Goal: Information Seeking & Learning: Learn about a topic

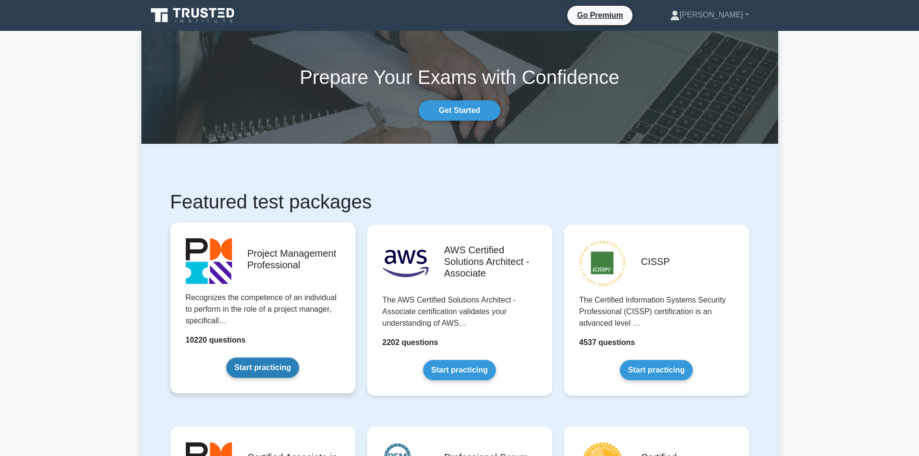
click at [281, 368] on link "Start practicing" at bounding box center [262, 367] width 73 height 20
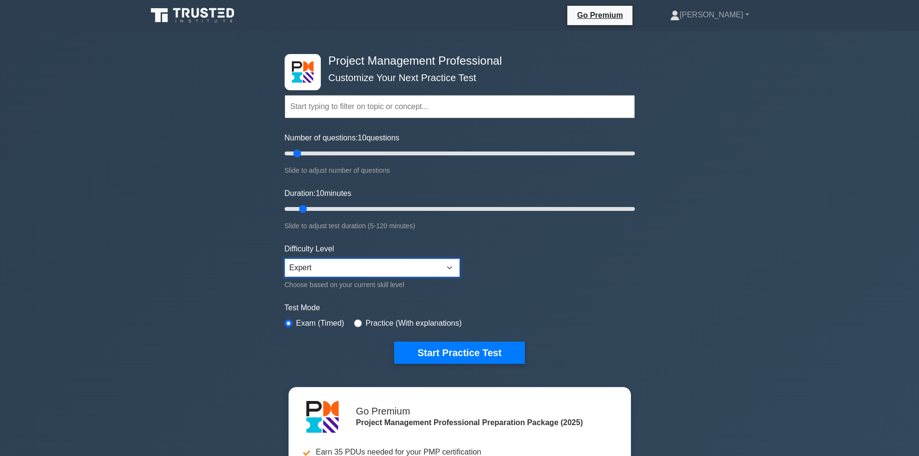
click at [337, 263] on select "Beginner Intermediate Expert" at bounding box center [371, 267] width 175 height 18
click at [339, 268] on select "Beginner Intermediate Expert" at bounding box center [371, 267] width 175 height 18
click at [427, 346] on button "Start Practice Test" at bounding box center [459, 352] width 130 height 22
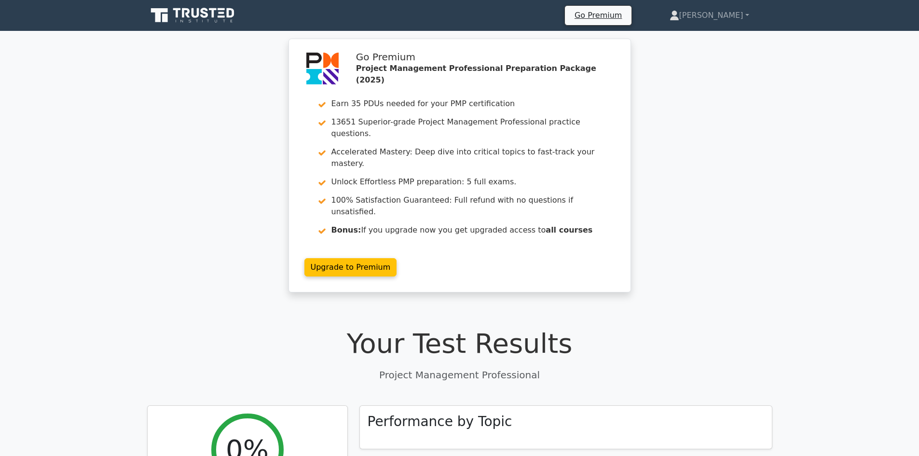
click at [212, 6] on link at bounding box center [193, 15] width 93 height 23
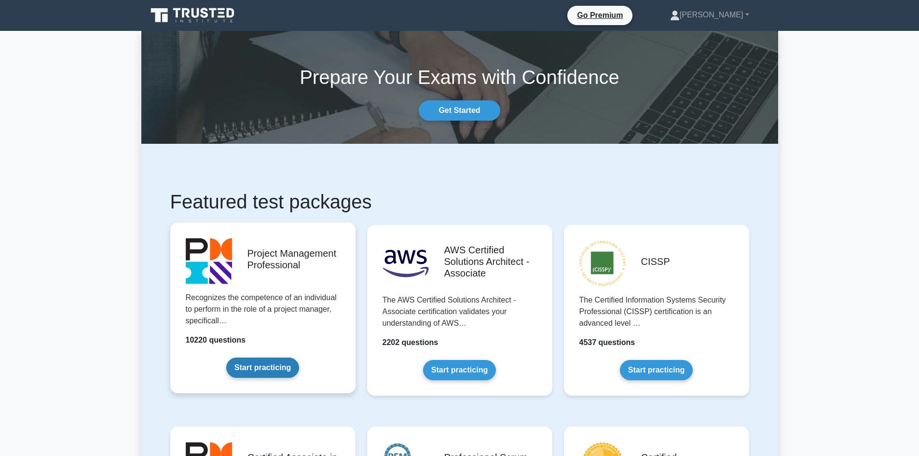
click at [286, 362] on link "Start practicing" at bounding box center [262, 367] width 73 height 20
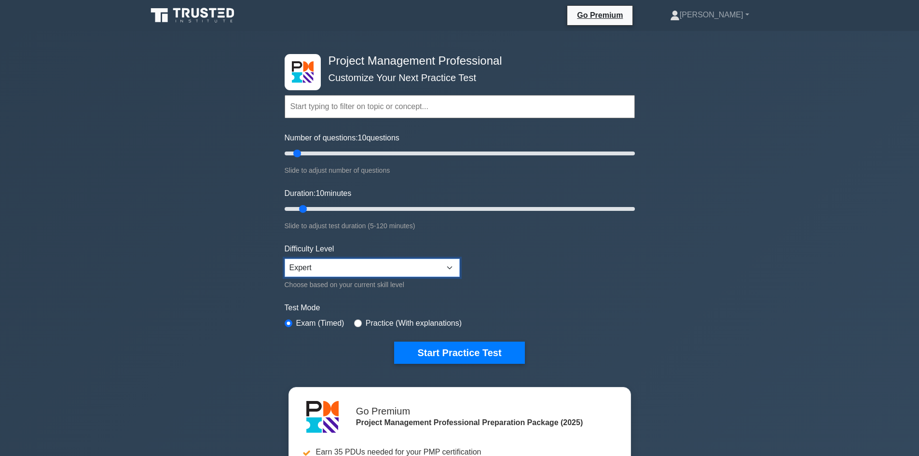
click at [431, 267] on select "Beginner Intermediate Expert" at bounding box center [371, 267] width 175 height 18
drag, startPoint x: 431, startPoint y: 268, endPoint x: 431, endPoint y: 275, distance: 7.7
click at [431, 268] on select "Beginner Intermediate Expert" at bounding box center [371, 267] width 175 height 18
click at [419, 350] on button "Start Practice Test" at bounding box center [459, 352] width 130 height 22
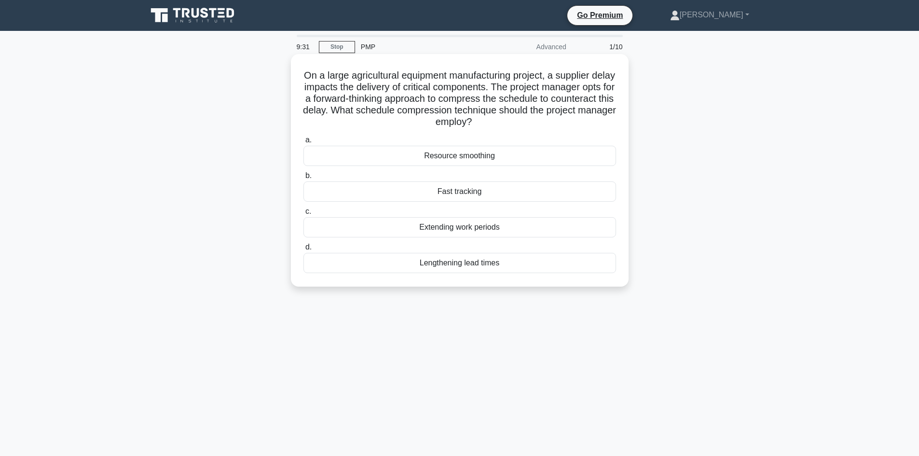
click at [490, 194] on div "Fast tracking" at bounding box center [459, 191] width 312 height 20
click at [303, 179] on input "b. Fast tracking" at bounding box center [303, 176] width 0 height 6
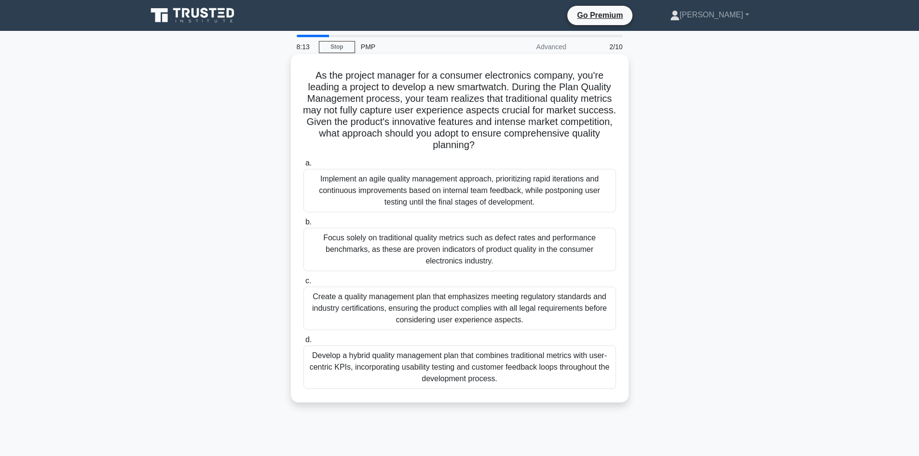
click at [427, 244] on div "Focus solely on traditional quality metrics such as defect rates and performanc…" at bounding box center [459, 249] width 312 height 43
click at [303, 225] on input "b. Focus solely on traditional quality metrics such as defect rates and perform…" at bounding box center [303, 222] width 0 height 6
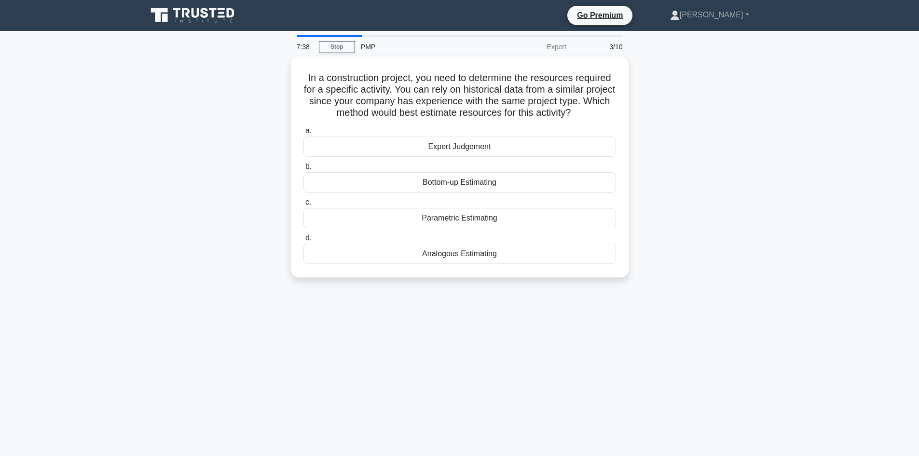
click at [209, 22] on icon at bounding box center [193, 15] width 93 height 18
